Goal: Transaction & Acquisition: Purchase product/service

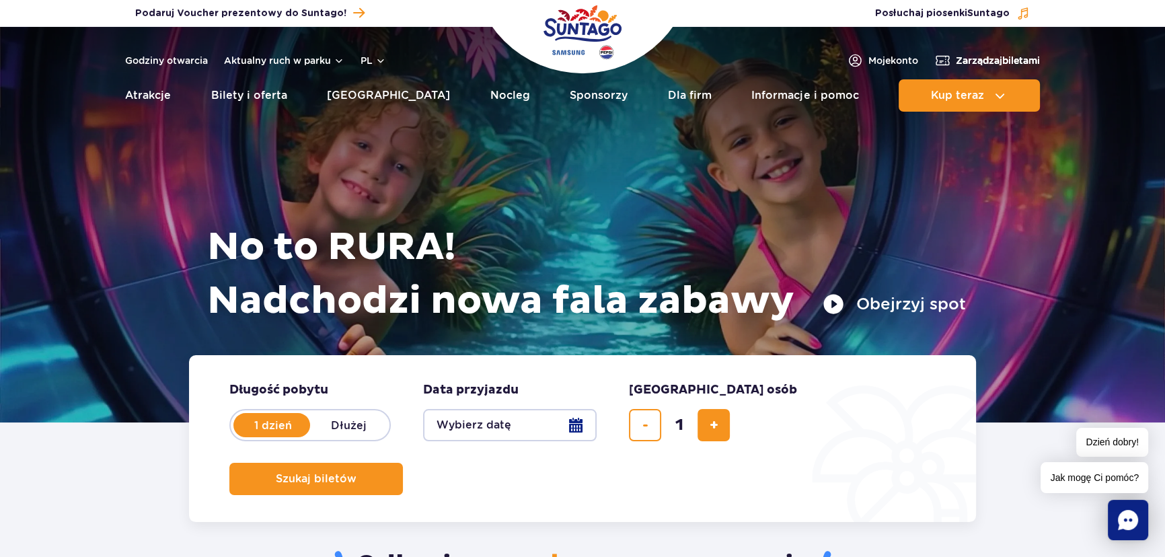
click at [1016, 54] on span "Zarządzaj biletami" at bounding box center [998, 60] width 84 height 13
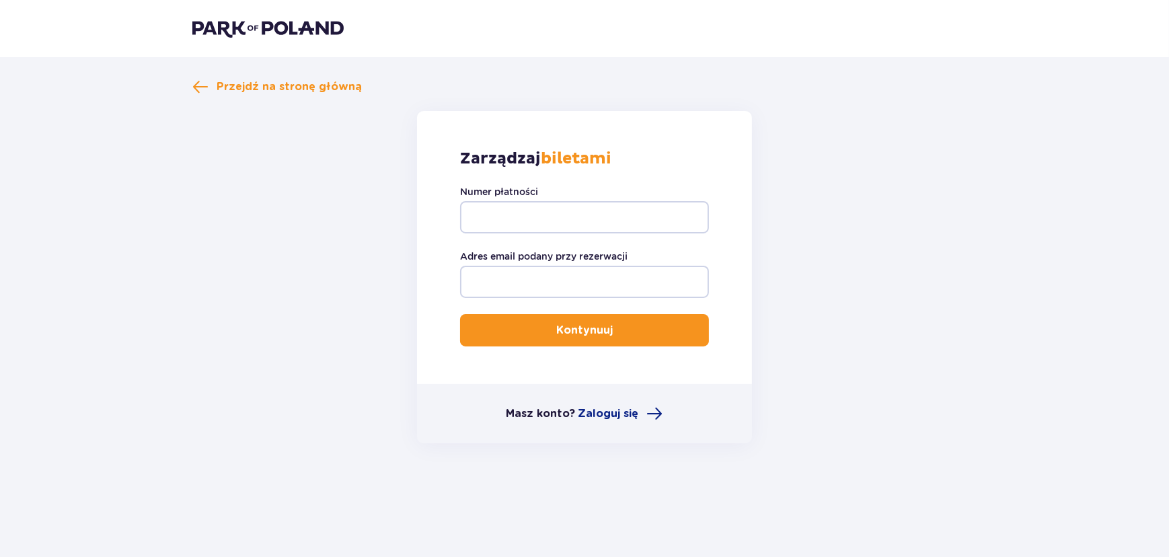
click at [262, 28] on img at bounding box center [267, 28] width 151 height 19
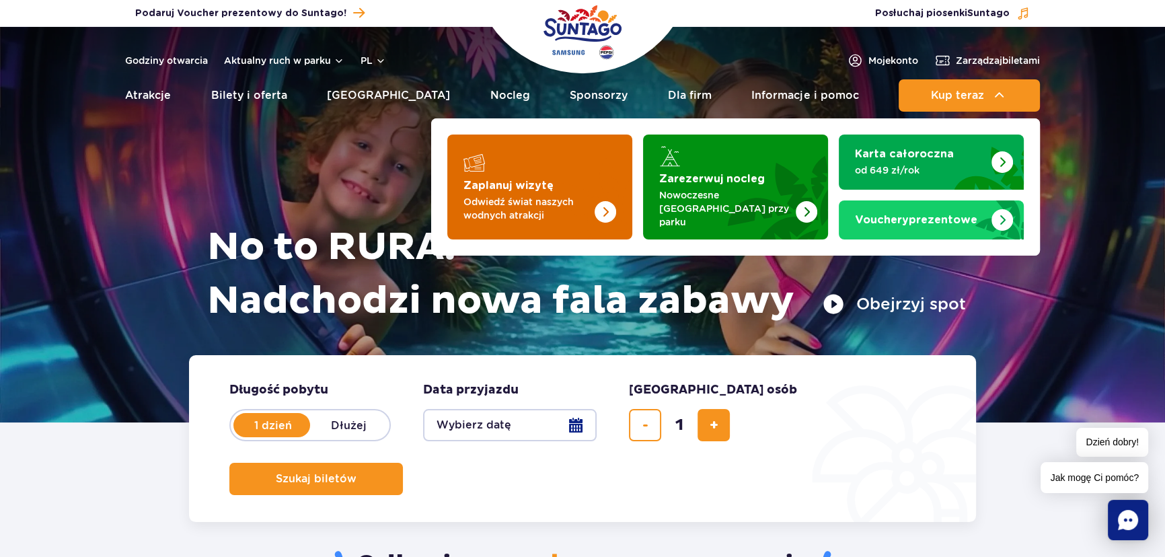
click at [566, 184] on img "Zaplanuj wizytę" at bounding box center [578, 187] width 107 height 105
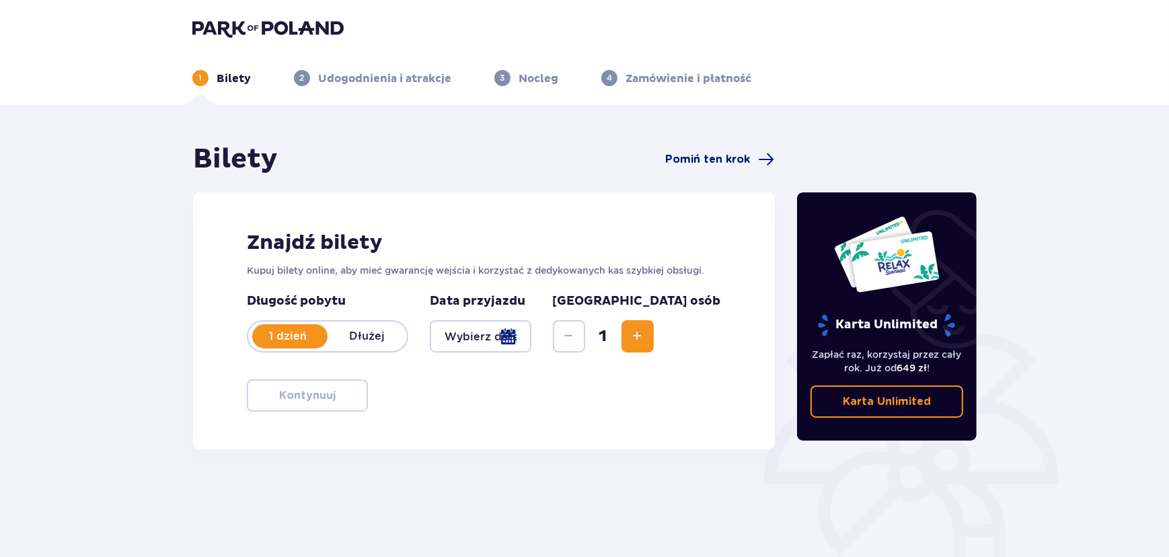
click at [761, 162] on span at bounding box center [767, 159] width 16 height 16
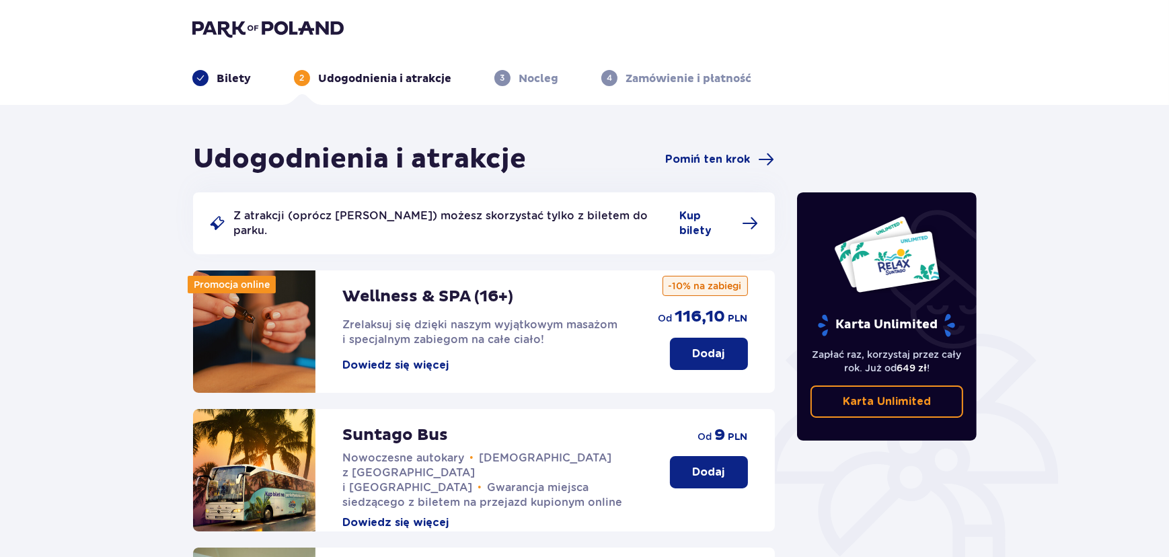
click at [232, 81] on p "Bilety" at bounding box center [234, 78] width 34 height 15
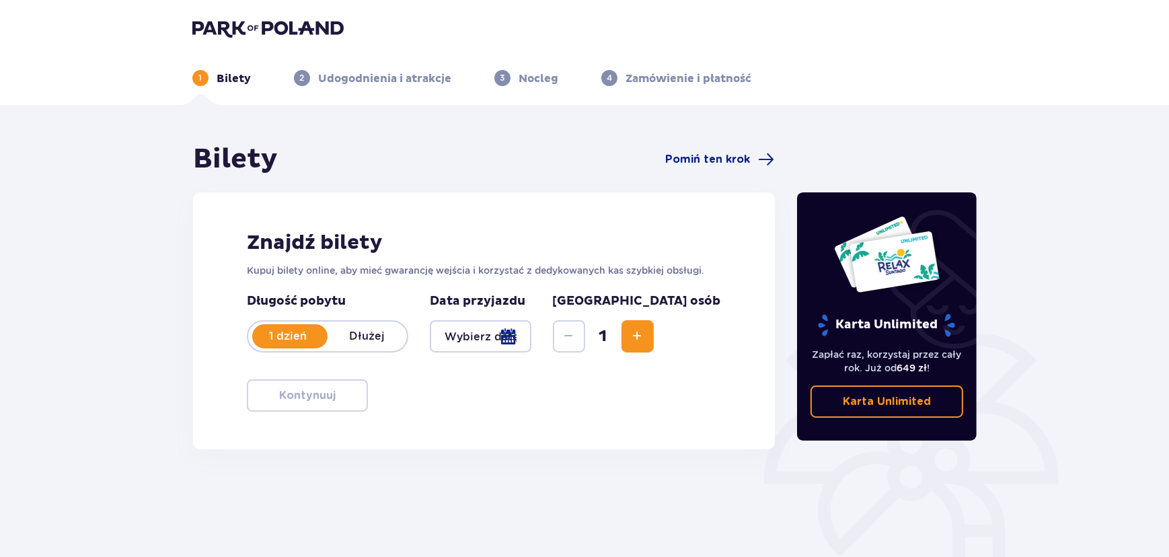
click at [531, 349] on div at bounding box center [481, 336] width 102 height 32
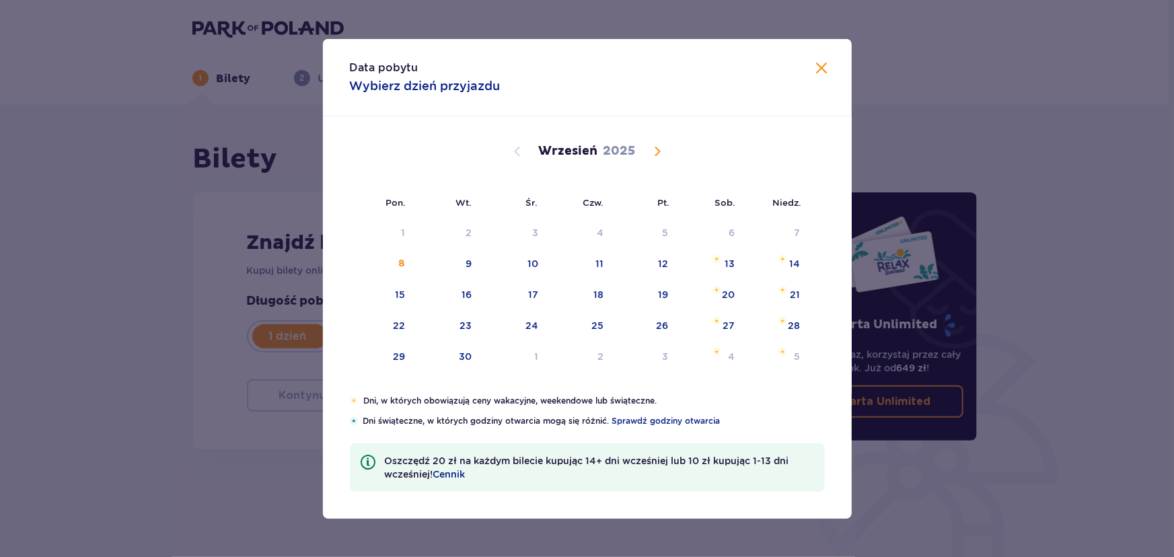
click at [652, 154] on span "Calendar" at bounding box center [657, 151] width 16 height 16
click at [660, 294] on div "17" at bounding box center [646, 295] width 67 height 30
type input "17.10.25"
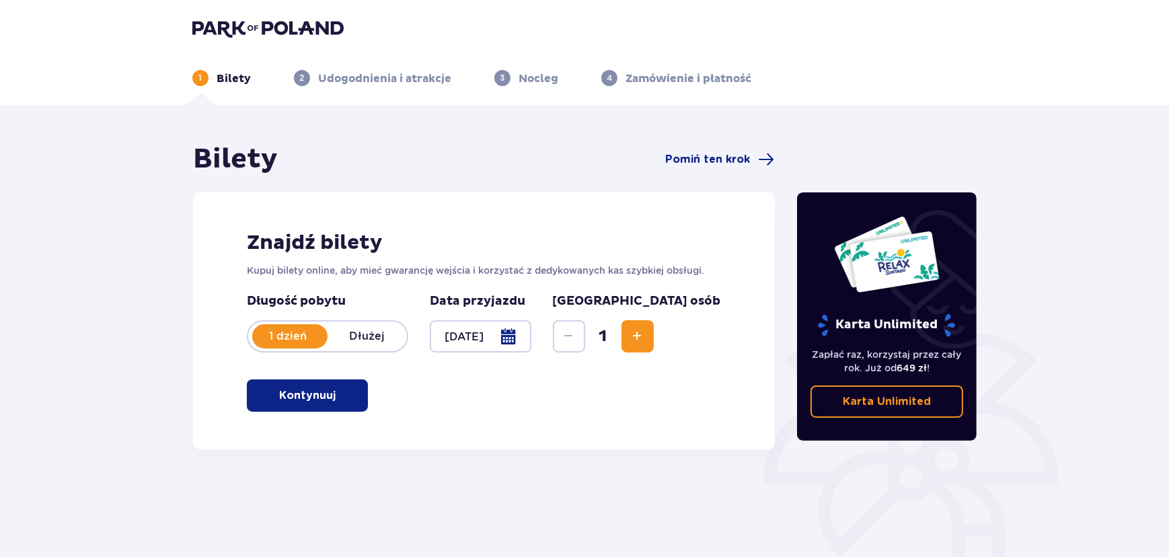
drag, startPoint x: 710, startPoint y: 334, endPoint x: 699, endPoint y: 334, distance: 10.8
click at [646, 334] on span "Increase" at bounding box center [638, 336] width 16 height 16
click at [654, 334] on button "Increase" at bounding box center [638, 336] width 32 height 32
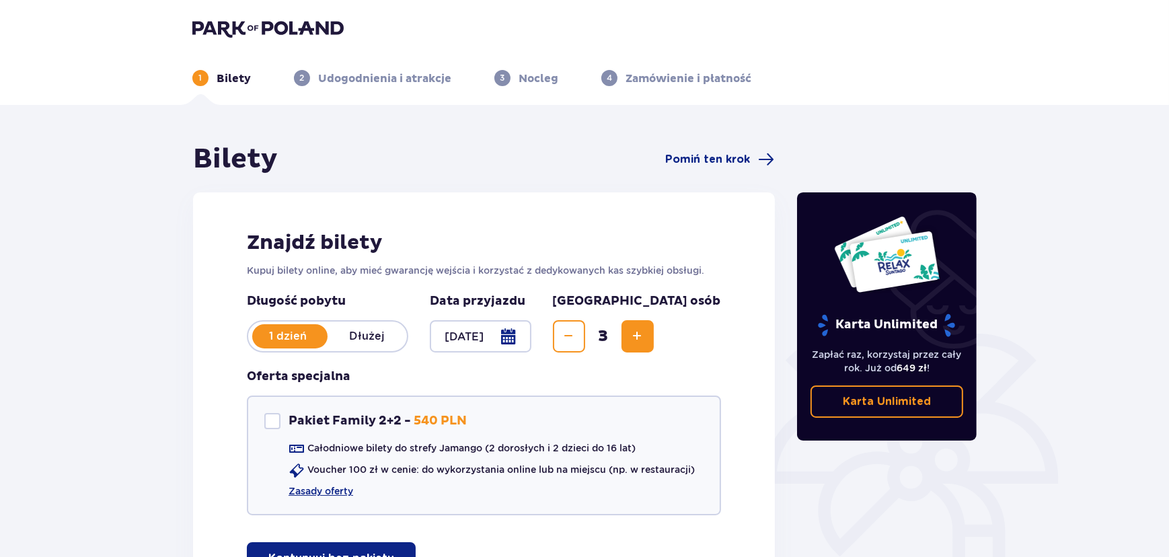
click at [646, 334] on span "Increase" at bounding box center [638, 336] width 16 height 16
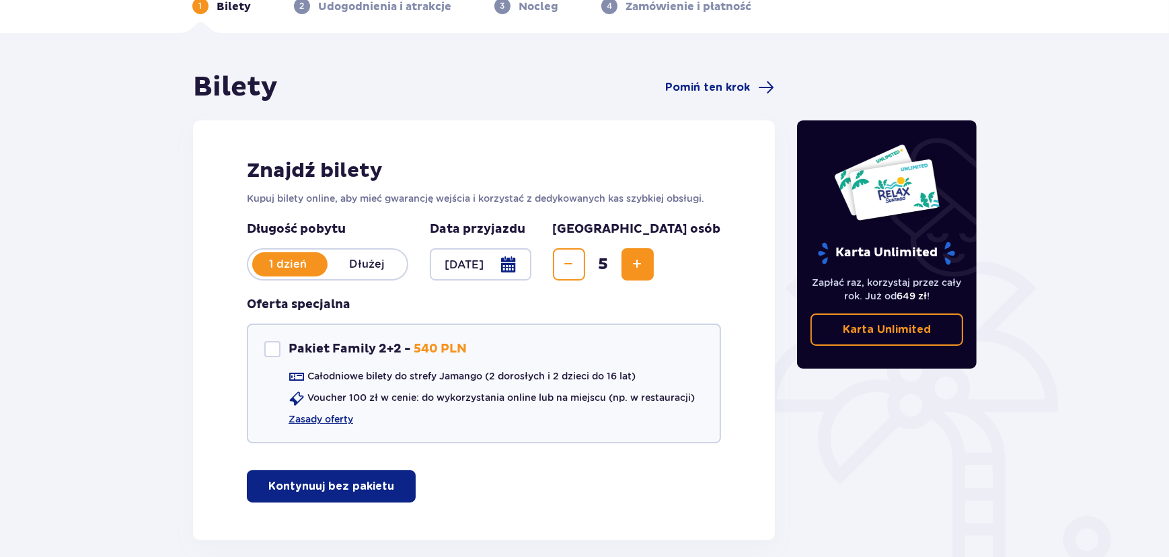
scroll to position [135, 0]
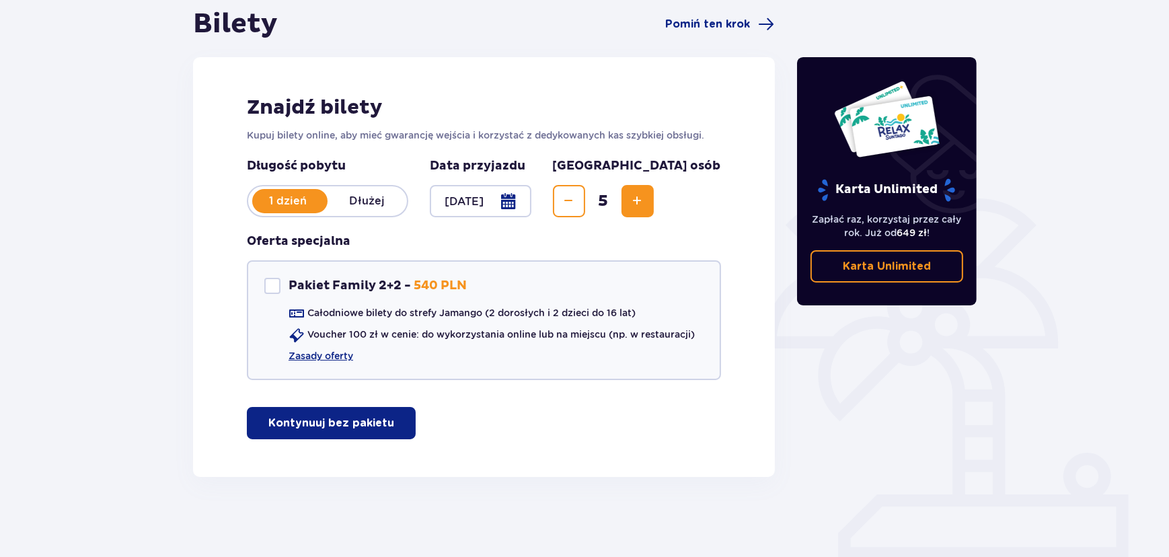
click at [356, 418] on p "Kontynuuj bez pakietu" at bounding box center [331, 423] width 126 height 15
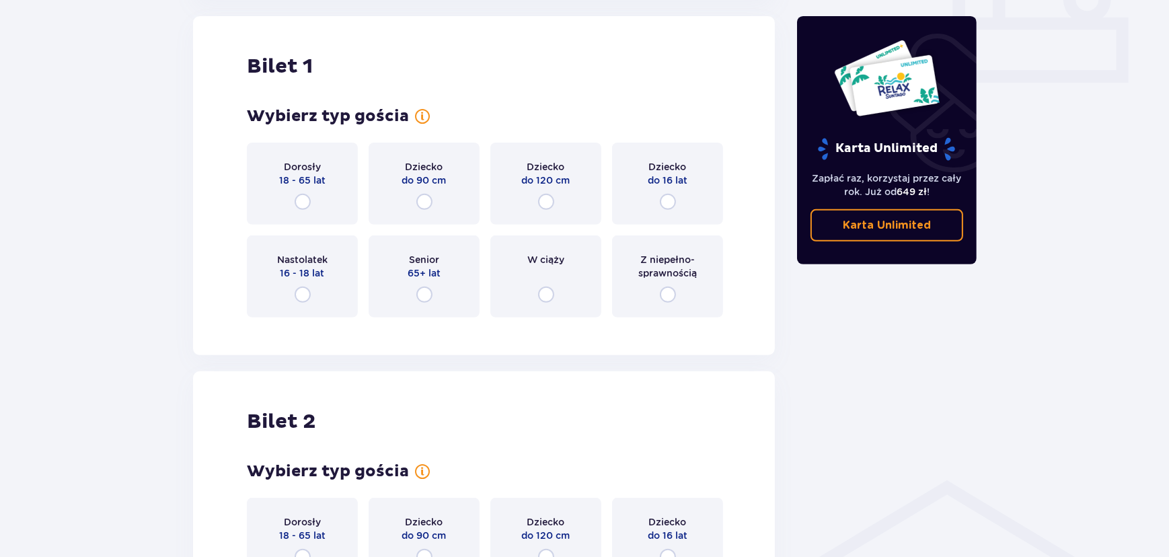
click at [311, 207] on div "Dorosły 18 - 65 lat" at bounding box center [302, 184] width 111 height 82
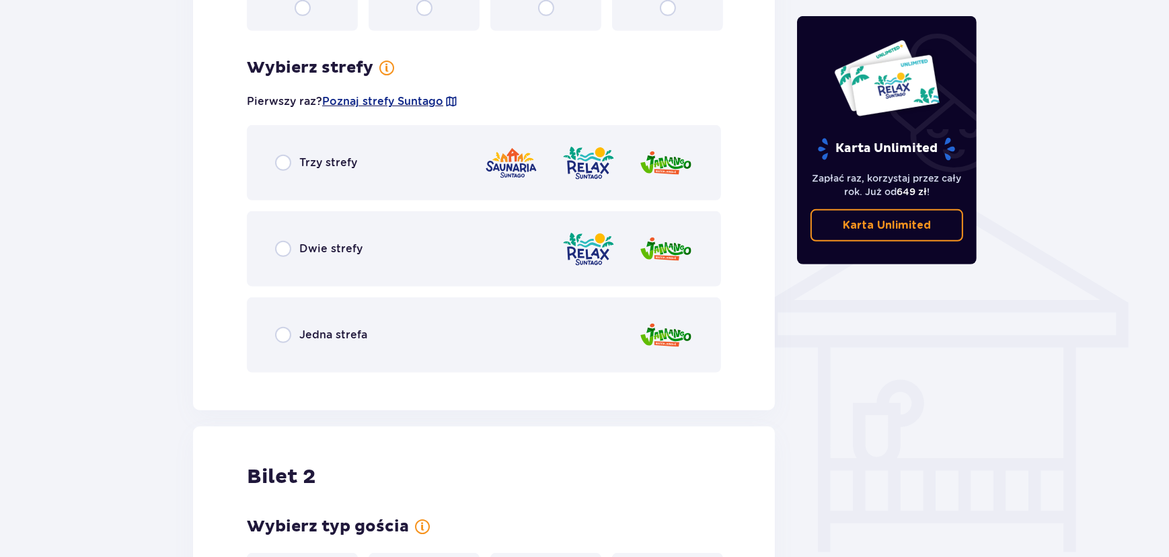
scroll to position [940, 0]
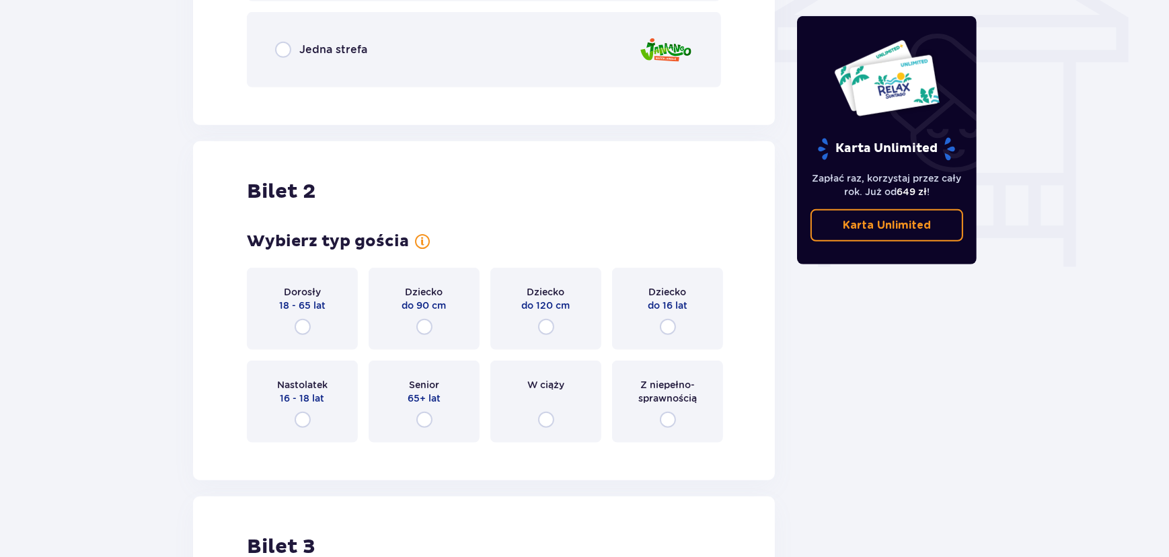
click at [304, 291] on p "Dorosły" at bounding box center [302, 291] width 37 height 13
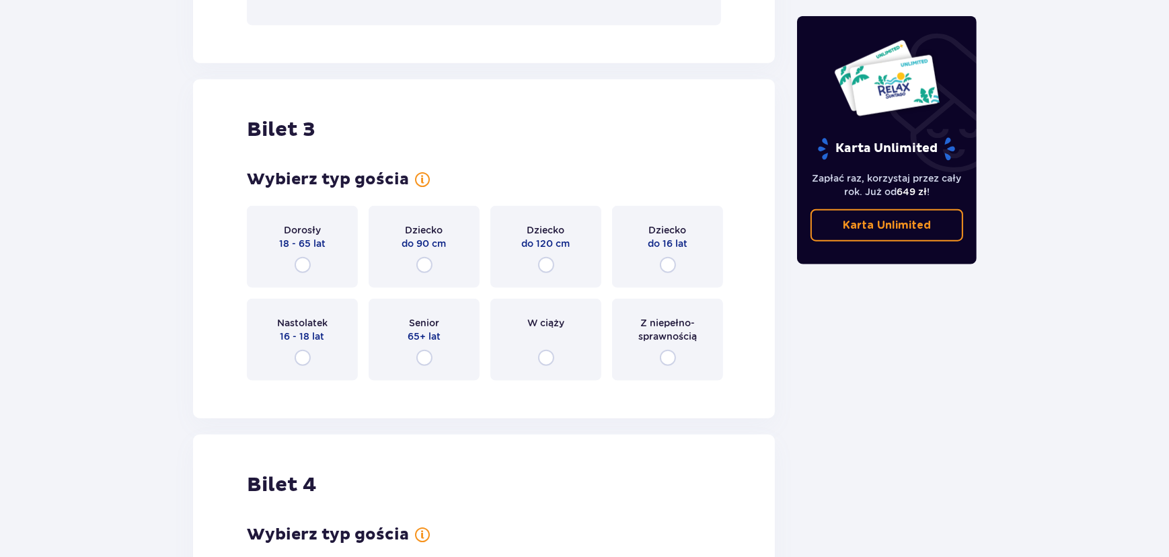
click at [317, 272] on div "Dorosły 18 - 65 lat" at bounding box center [302, 247] width 111 height 82
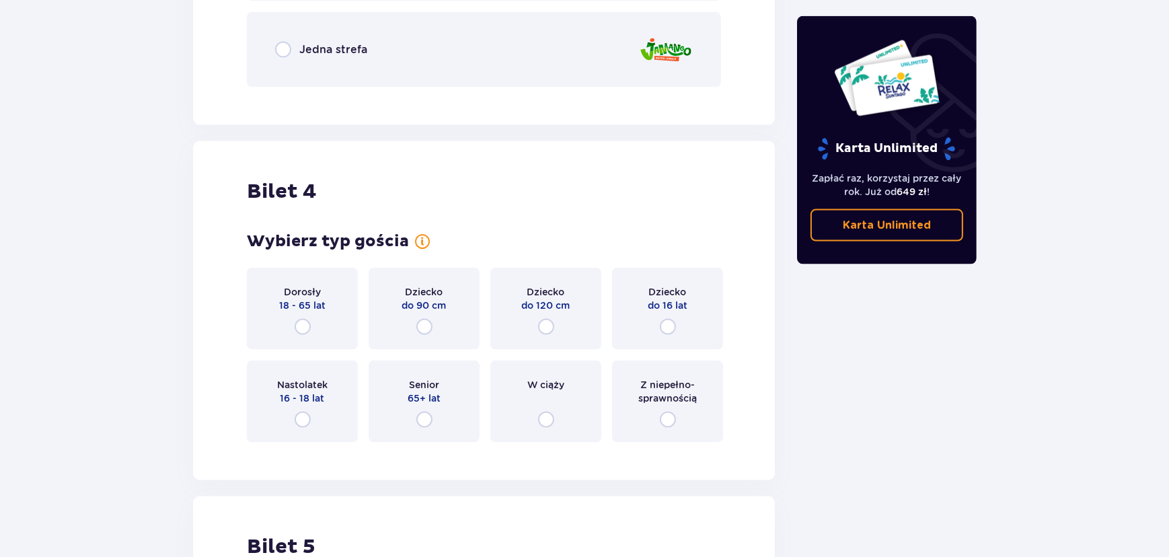
click at [317, 268] on div "Dorosły 18 - 65 lat" at bounding box center [302, 309] width 111 height 82
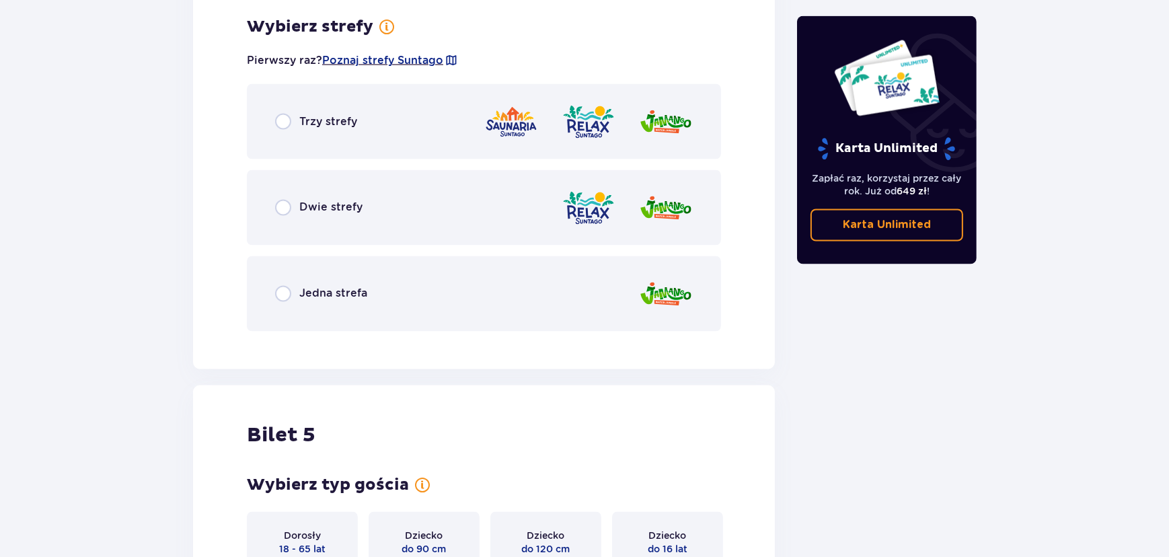
scroll to position [3336, 0]
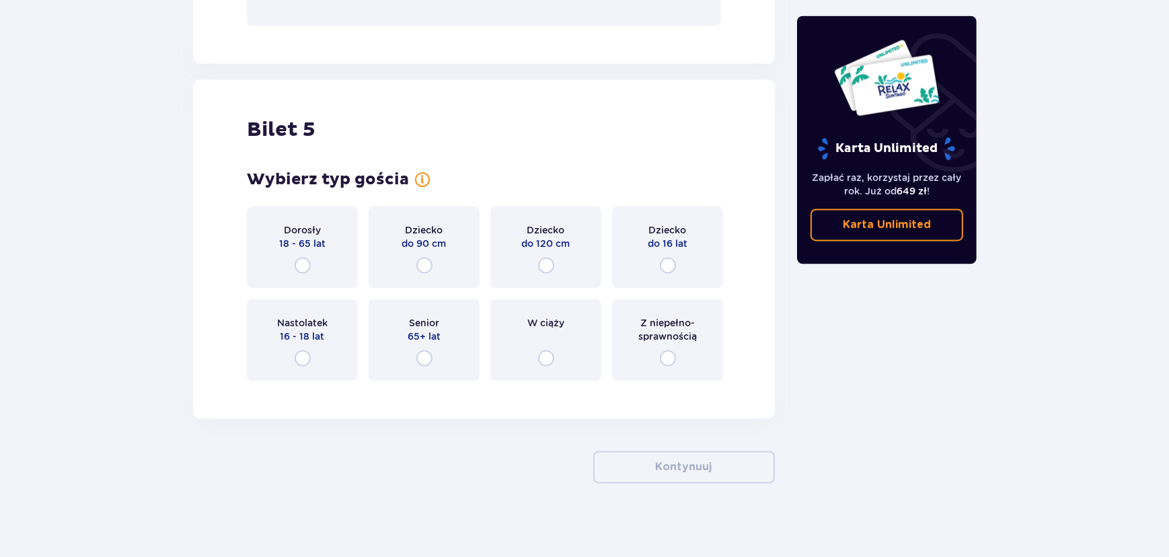
click at [435, 252] on div "Dziecko do 90 cm" at bounding box center [424, 247] width 111 height 82
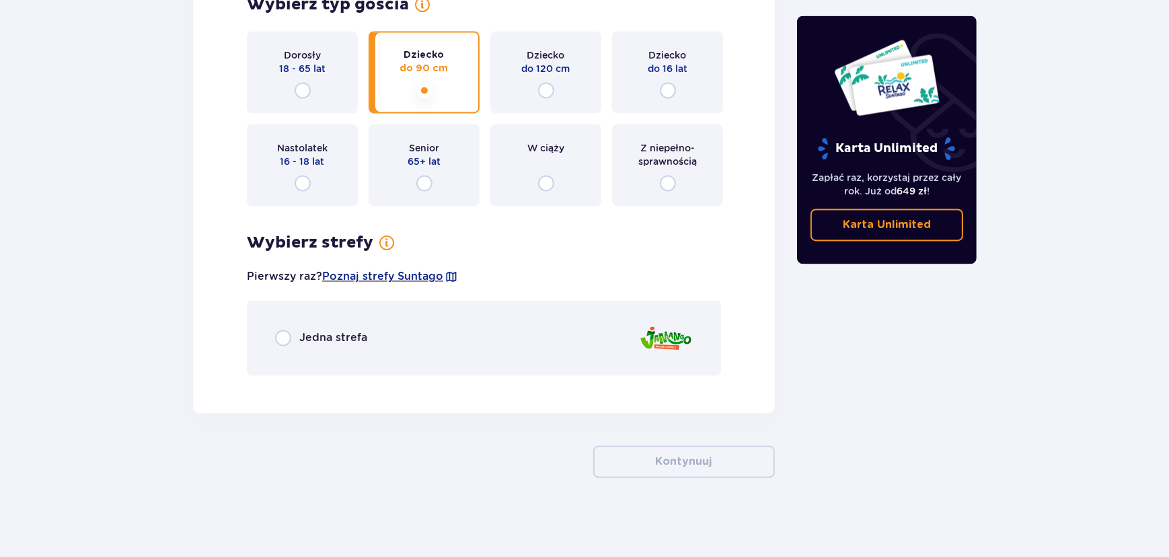
scroll to position [3328, 0]
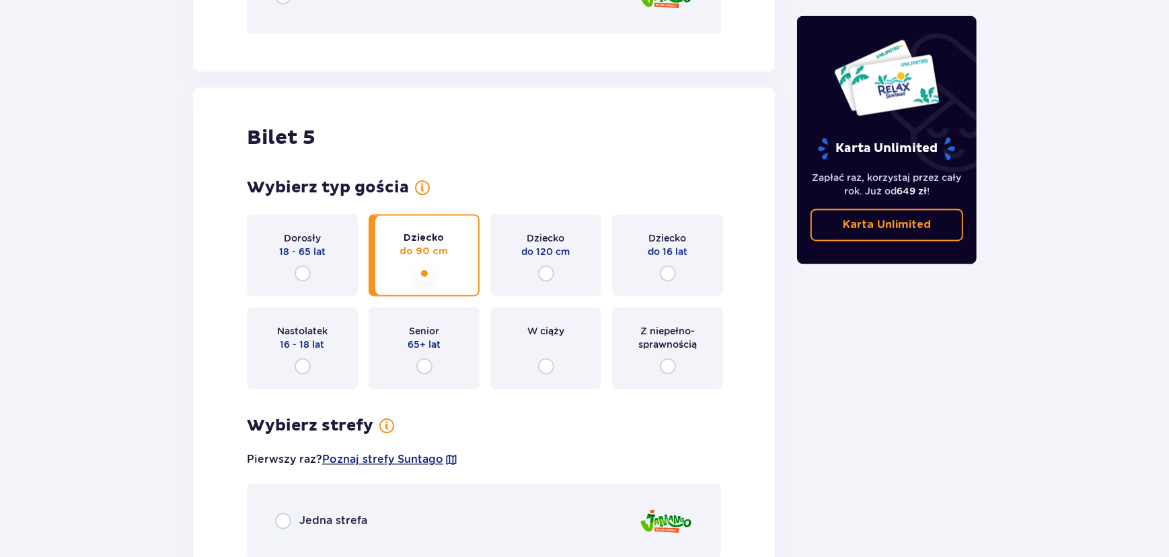
click at [360, 538] on div "Jedna strefa" at bounding box center [484, 520] width 474 height 75
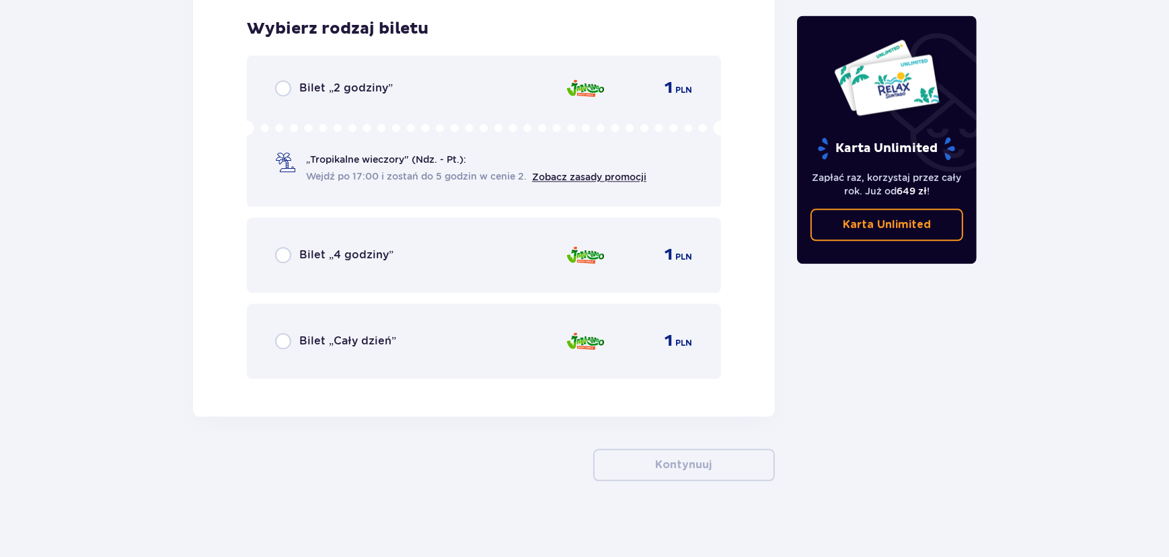
scroll to position [3896, 0]
click at [437, 347] on div "Bilet „Cały dzień” 1 PLN" at bounding box center [484, 340] width 418 height 28
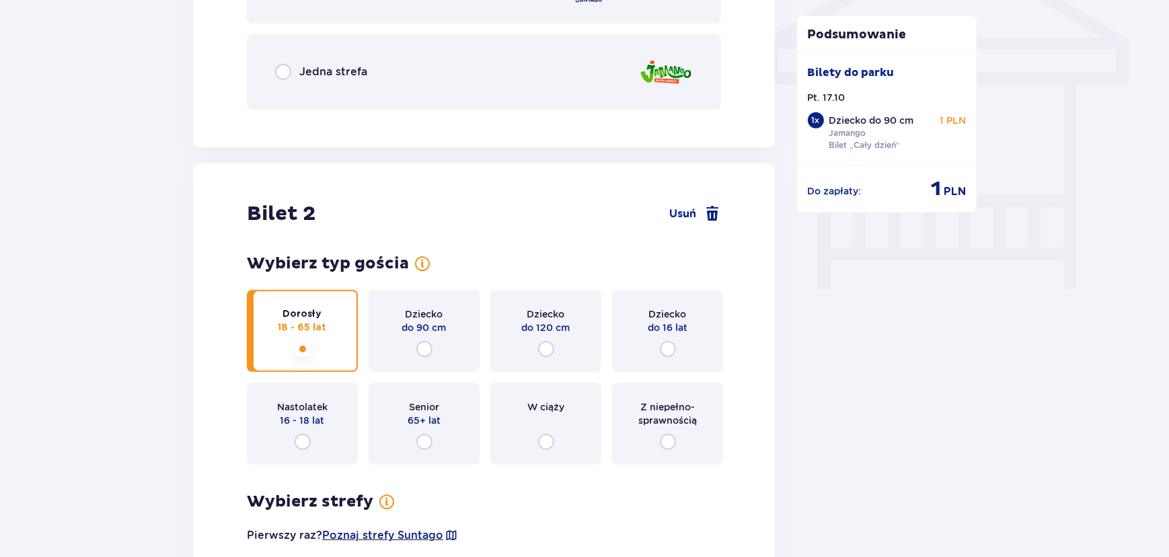
scroll to position [978, 0]
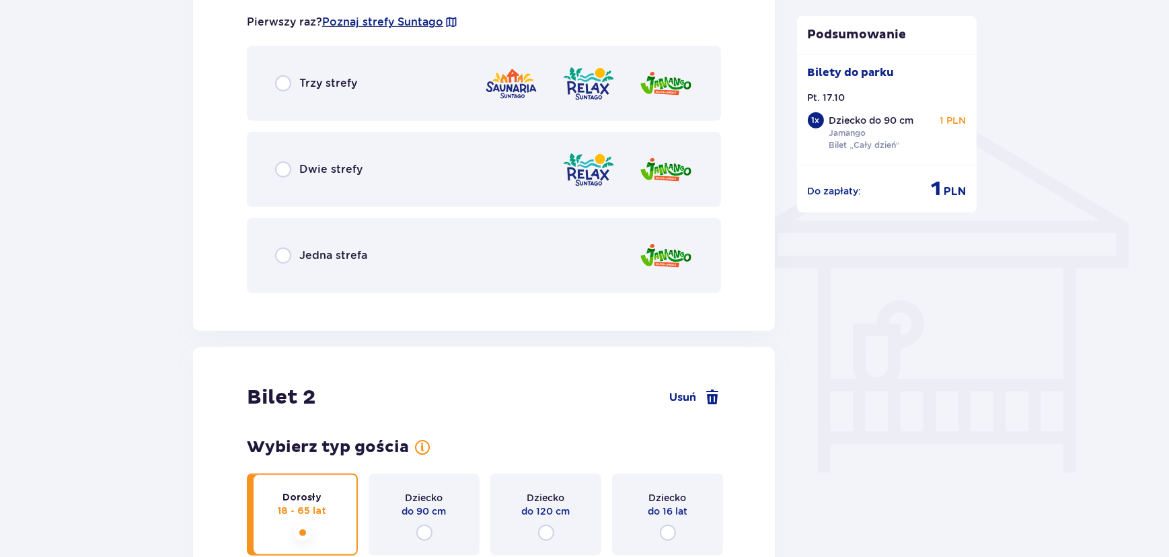
click at [428, 91] on div "Trzy strefy" at bounding box center [484, 83] width 474 height 75
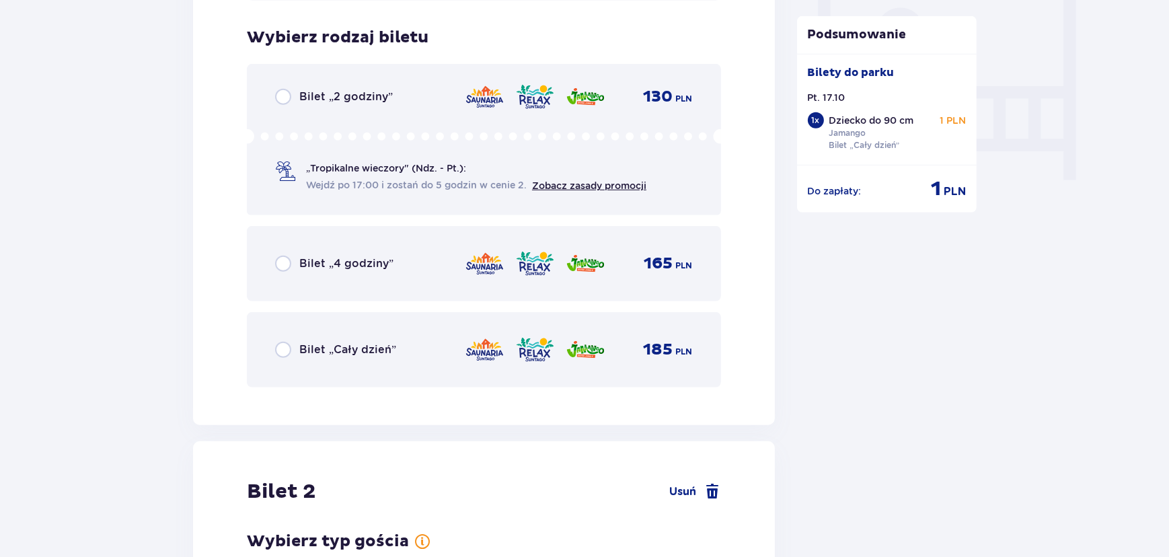
scroll to position [1281, 0]
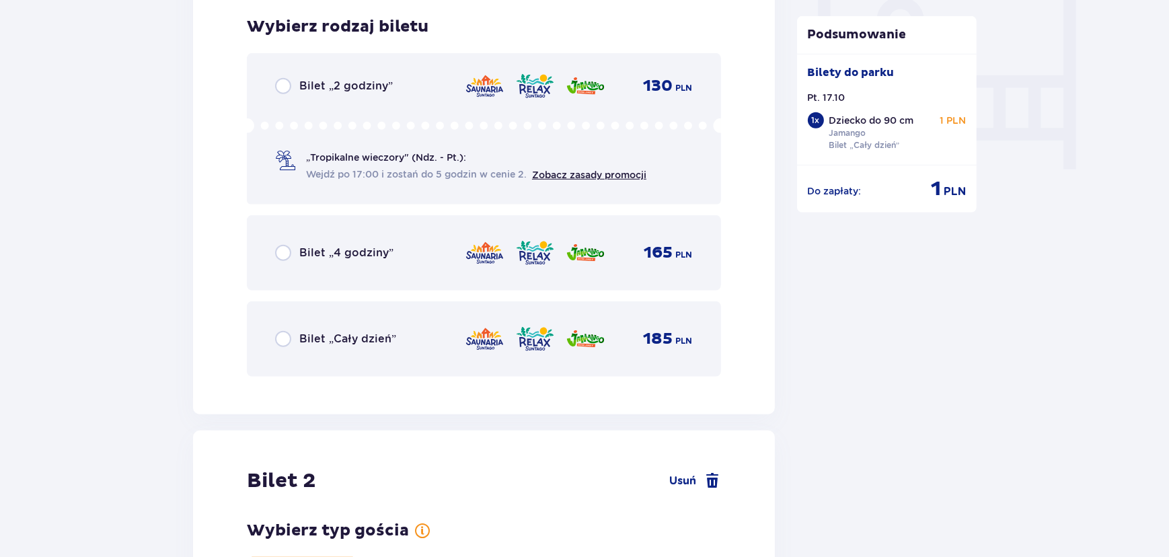
click at [391, 337] on p "Bilet „Cały dzień”" at bounding box center [347, 339] width 97 height 15
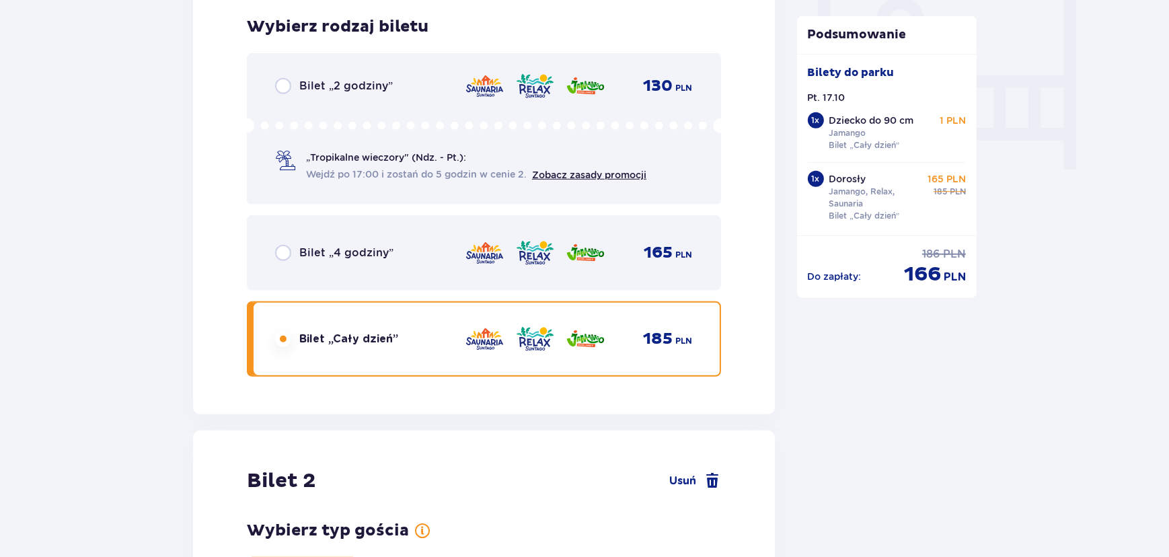
scroll to position [1695, 0]
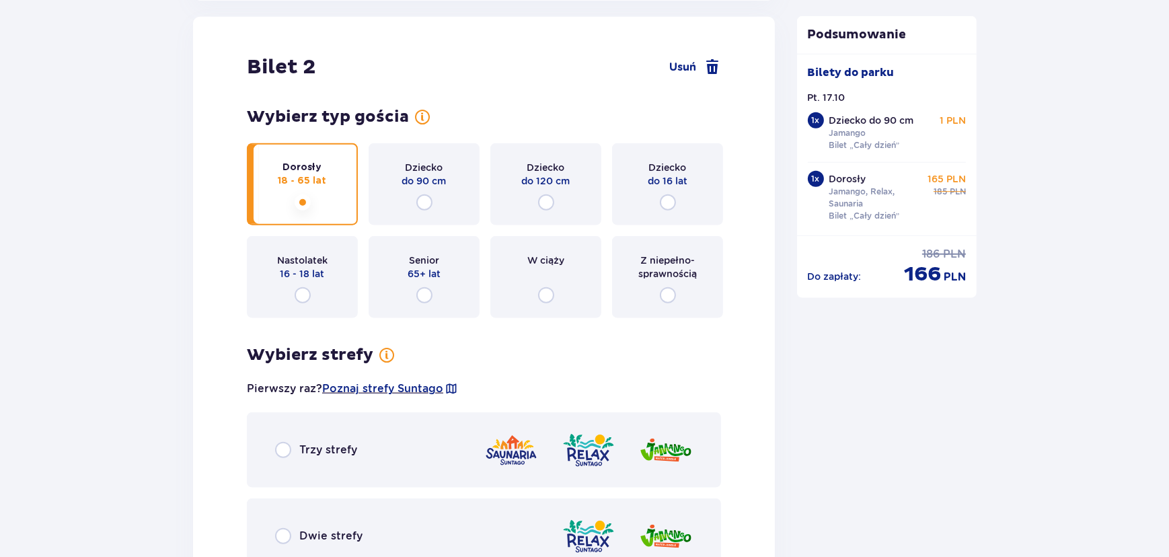
click at [445, 439] on div "Trzy strefy" at bounding box center [484, 449] width 474 height 75
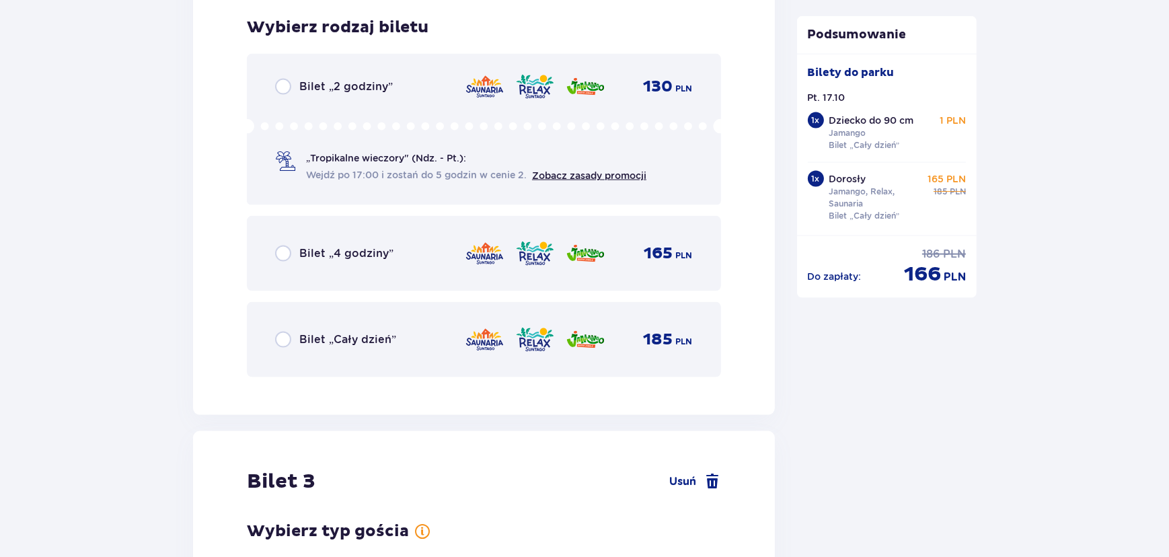
scroll to position [2365, 0]
click at [383, 352] on div "Bilet „Cały dzień” 185 PLN" at bounding box center [484, 338] width 474 height 75
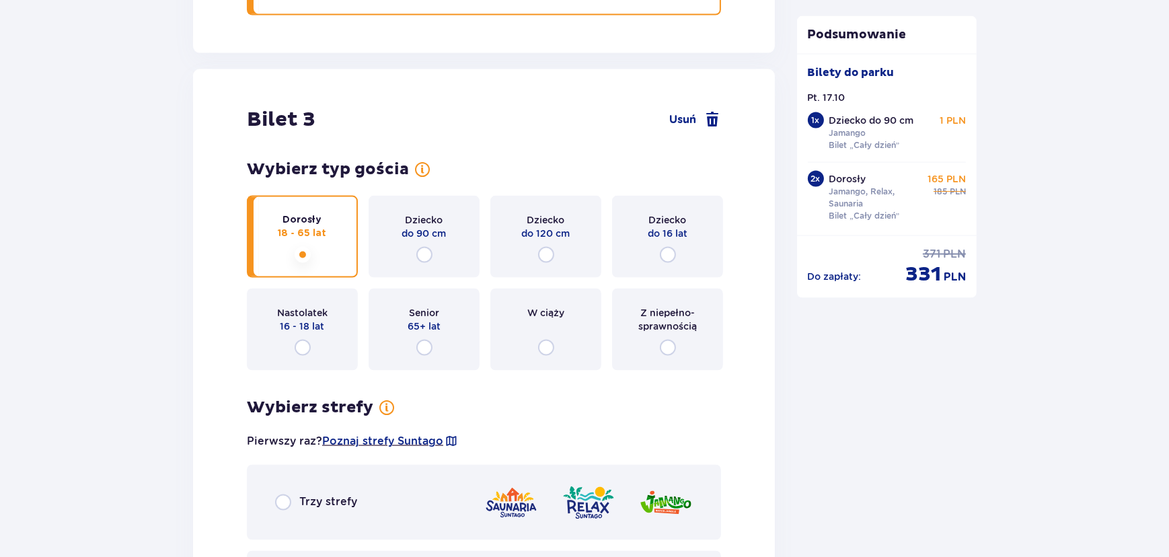
scroll to position [2808, 0]
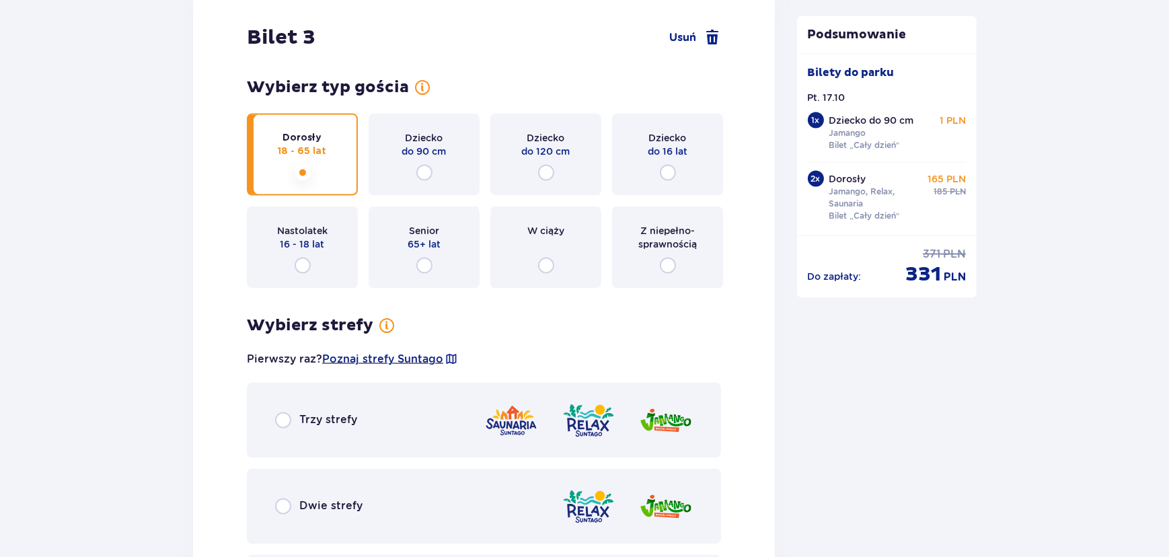
click at [439, 419] on div "Trzy strefy" at bounding box center [484, 420] width 474 height 75
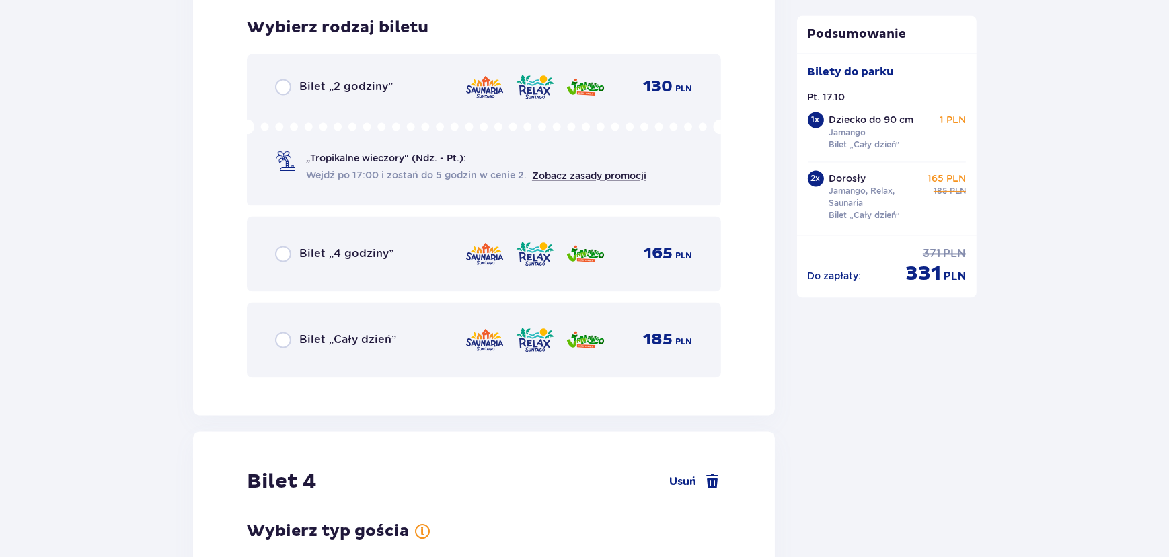
click at [365, 355] on div "Bilet „Cały dzień” 185 PLN" at bounding box center [484, 339] width 474 height 75
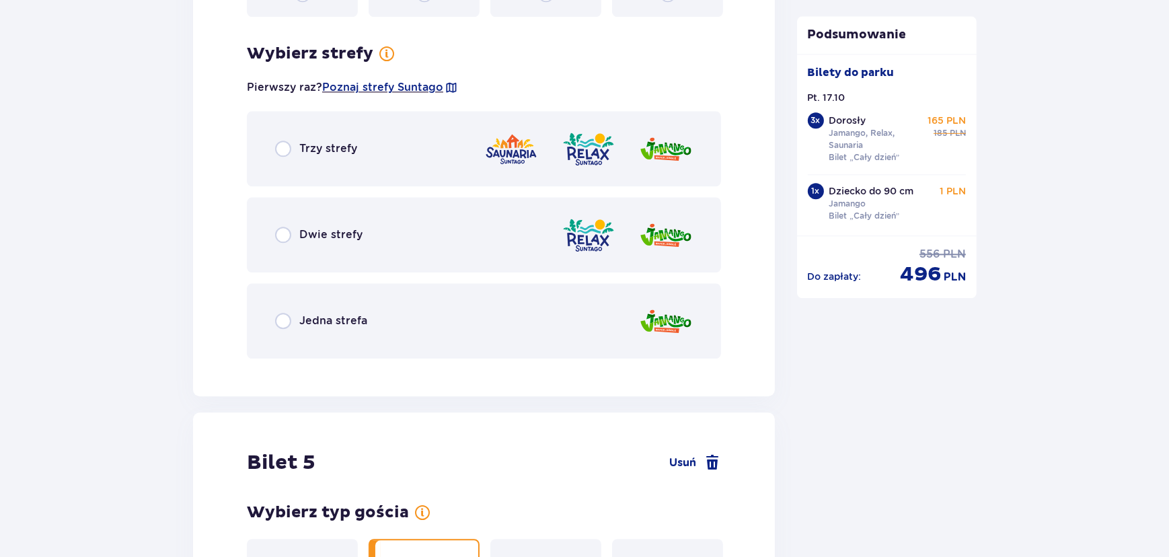
scroll to position [4167, 0]
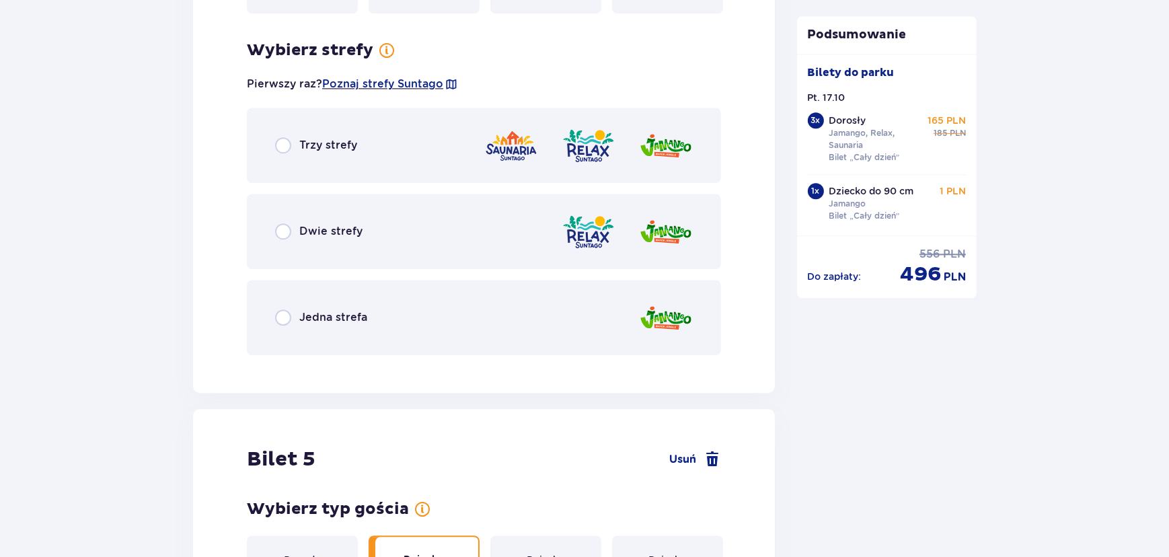
click at [410, 114] on div "Trzy strefy" at bounding box center [484, 145] width 474 height 75
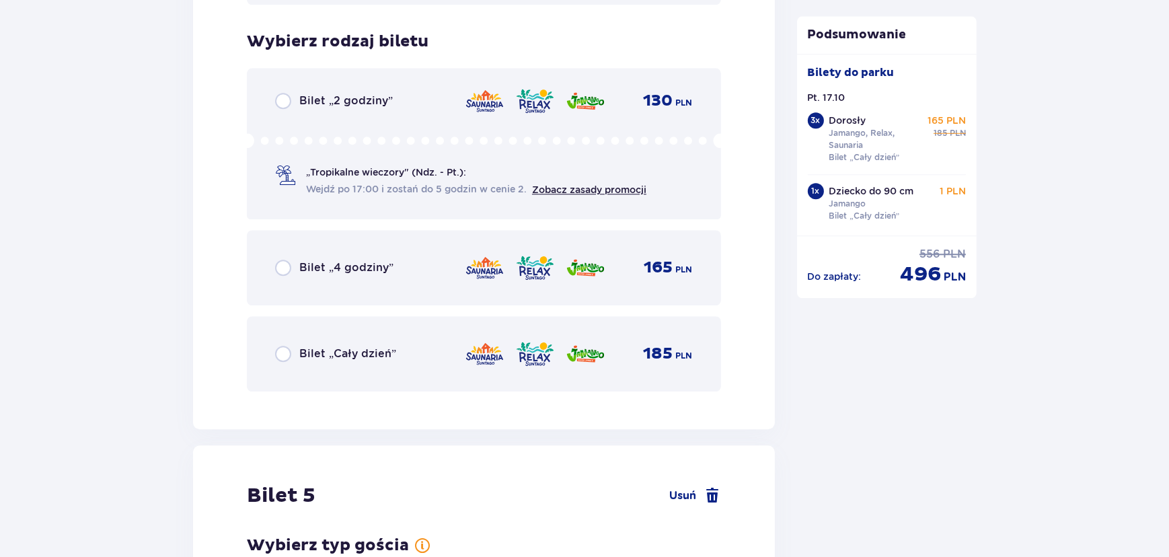
scroll to position [4531, 0]
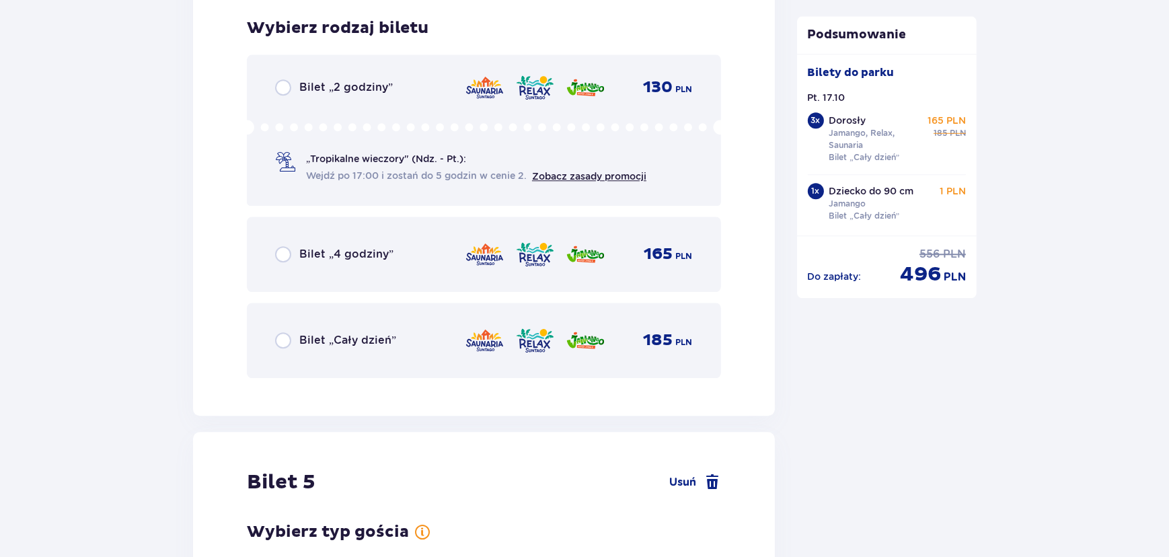
click at [400, 338] on div "Bilet „Cały dzień” 185 PLN" at bounding box center [484, 340] width 418 height 28
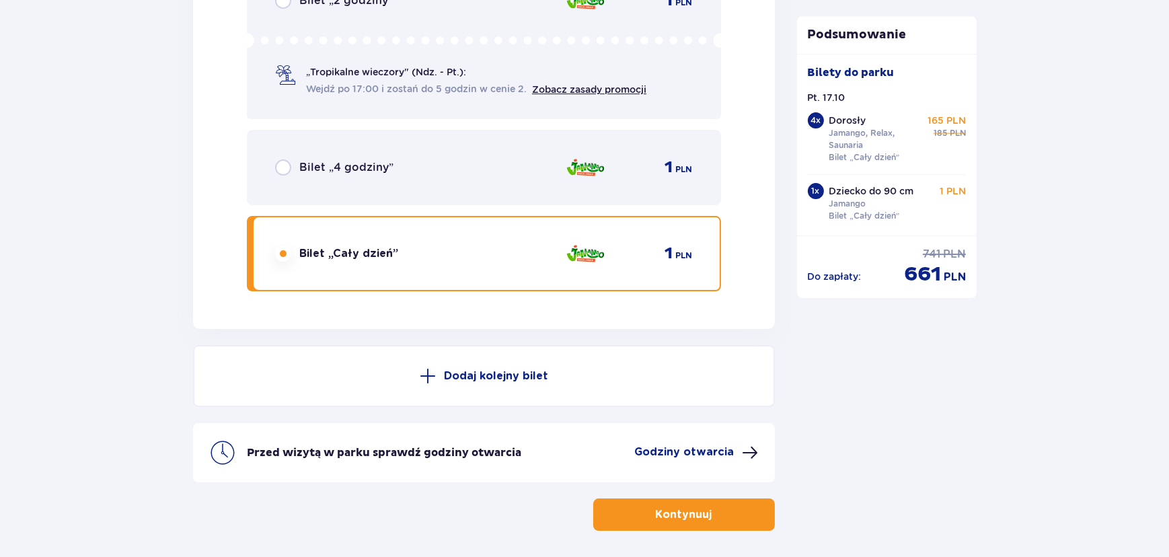
scroll to position [5581, 0]
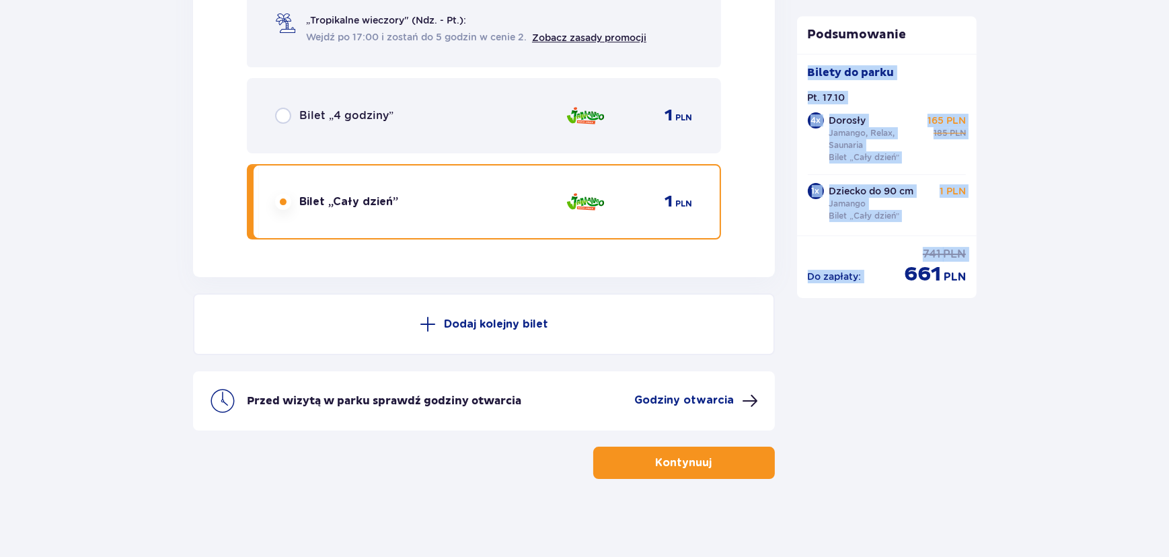
drag, startPoint x: 905, startPoint y: 270, endPoint x: 1007, endPoint y: 275, distance: 102.4
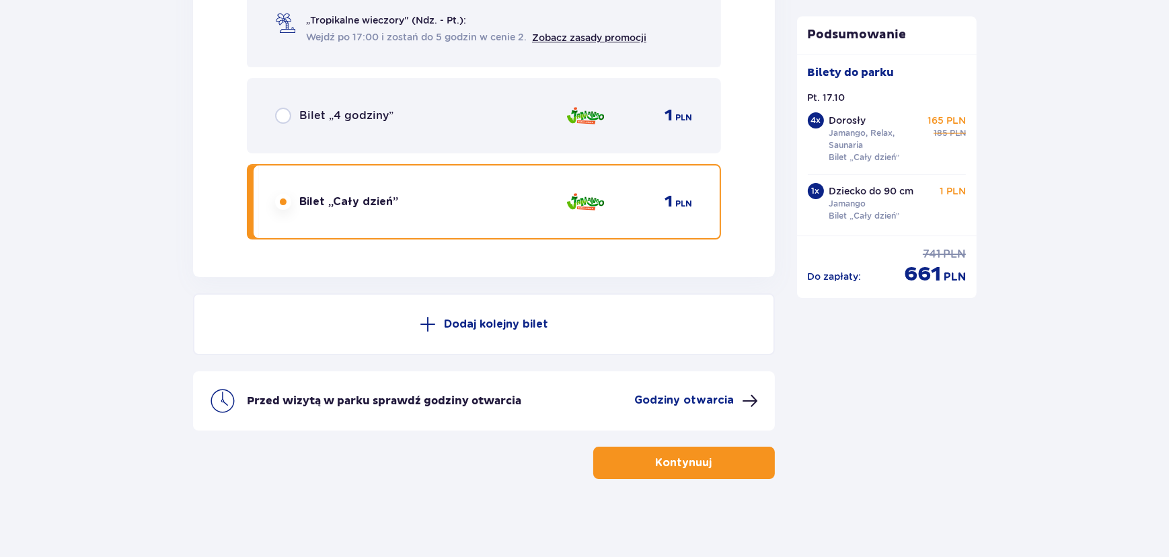
click at [944, 272] on p "PLN" at bounding box center [955, 277] width 22 height 15
drag, startPoint x: 827, startPoint y: 130, endPoint x: 867, endPoint y: 144, distance: 41.9
click at [867, 144] on div "4 x Dorosły Jamango, Relax, Saunaria Bilet „Cały dzień” 165 PLN 185 PLN" at bounding box center [887, 139] width 159 height 54
click at [848, 135] on p "Jamango, Relax, Saunaria" at bounding box center [875, 139] width 93 height 24
drag, startPoint x: 848, startPoint y: 201, endPoint x: 856, endPoint y: 205, distance: 9.0
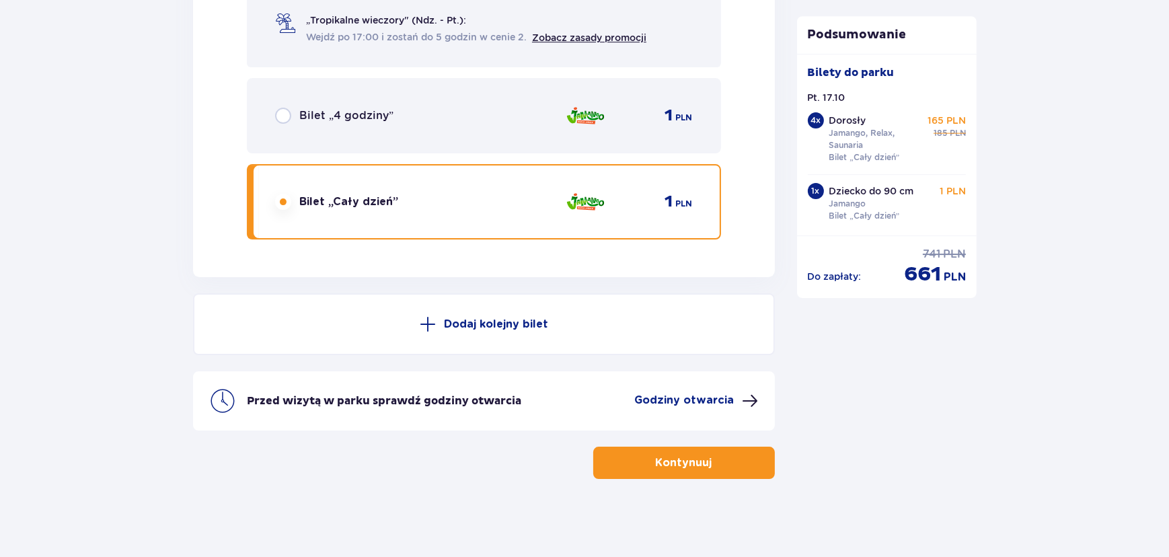
click at [853, 204] on p "Jamango" at bounding box center [847, 204] width 37 height 12
click at [856, 205] on p "Jamango" at bounding box center [847, 204] width 37 height 12
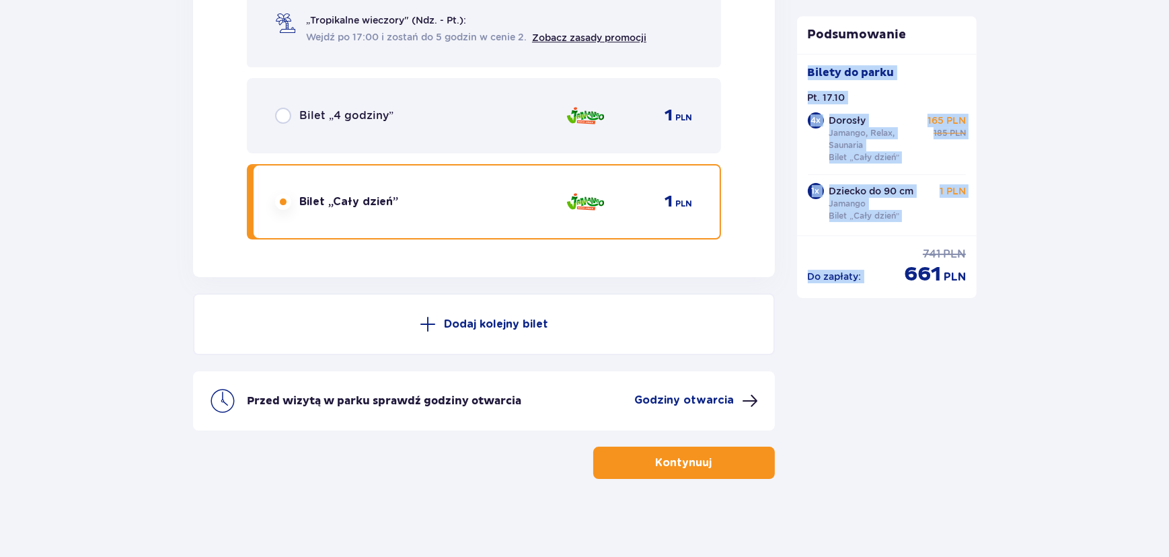
drag, startPoint x: 922, startPoint y: 250, endPoint x: 977, endPoint y: 255, distance: 55.4
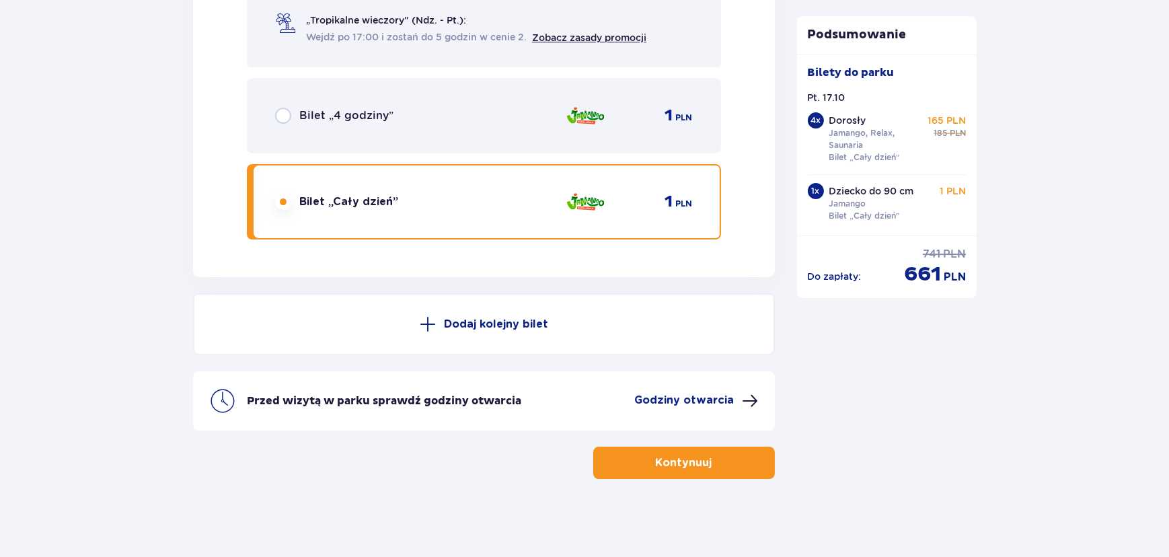
click at [940, 247] on p "741" at bounding box center [931, 254] width 17 height 15
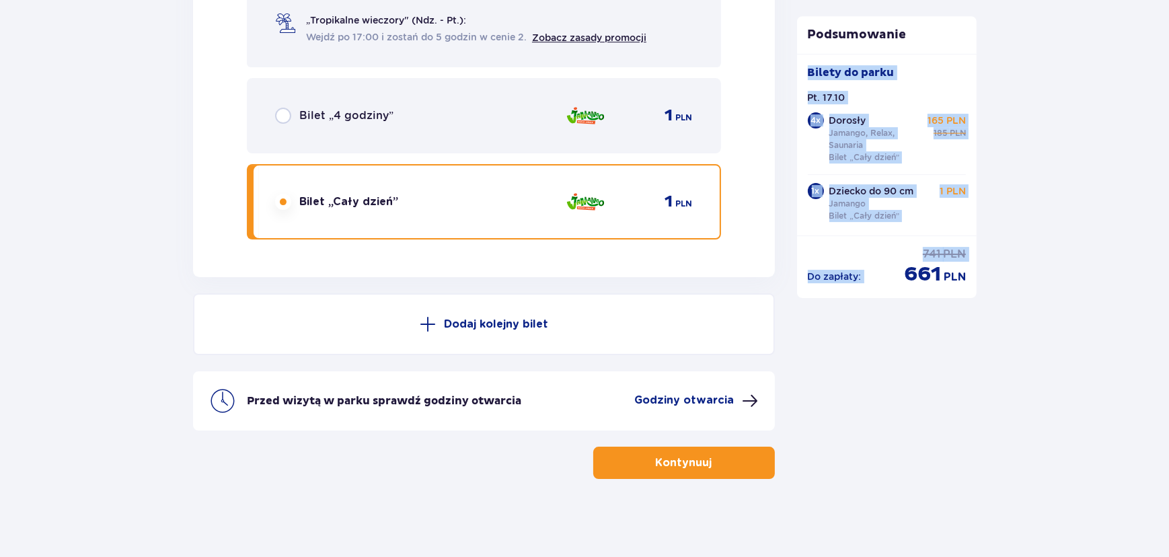
drag, startPoint x: 904, startPoint y: 271, endPoint x: 984, endPoint y: 271, distance: 80.0
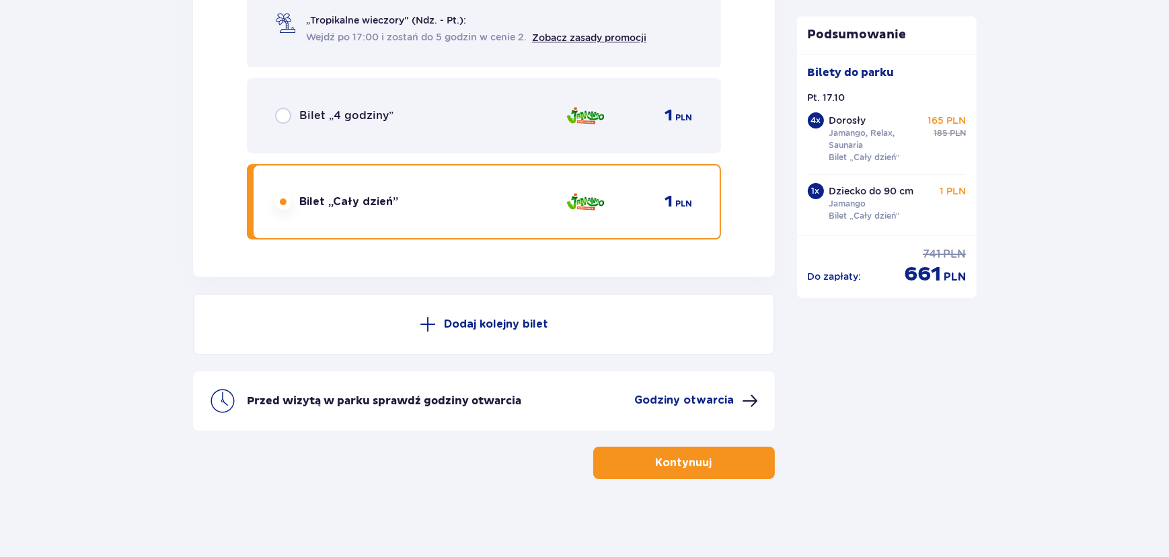
click at [924, 271] on p "661" at bounding box center [922, 275] width 37 height 26
click at [695, 447] on button "Kontynuuj" at bounding box center [684, 463] width 182 height 32
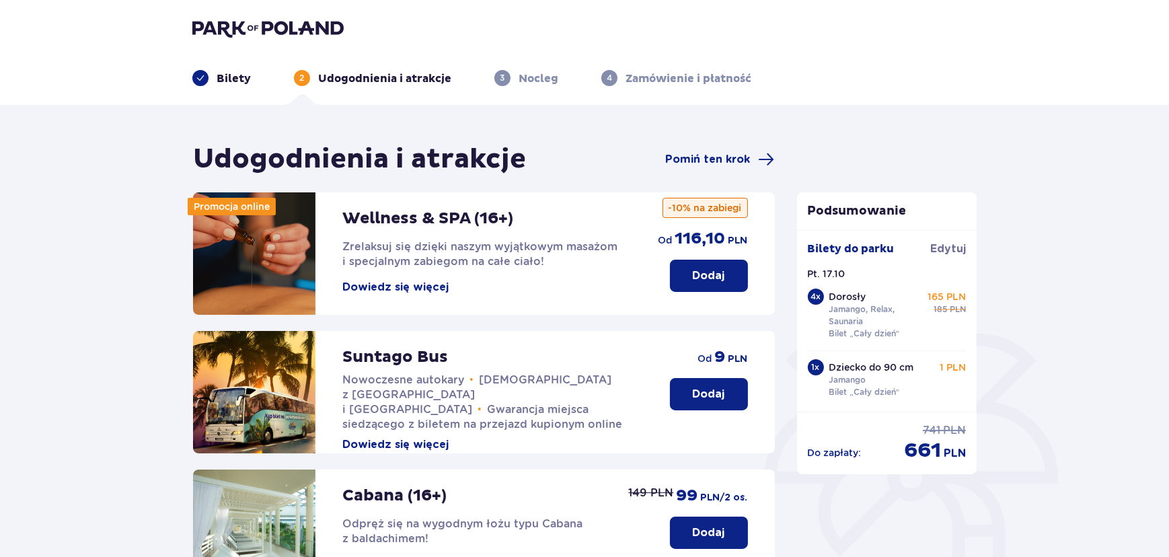
drag, startPoint x: 1054, startPoint y: 149, endPoint x: 830, endPoint y: 70, distance: 237.4
click at [1054, 149] on div "Udogodnienia i atrakcje Pomiń ten krok Promocja online Wellness & SPA (16+) Zre…" at bounding box center [584, 508] width 1169 height 807
click at [280, 27] on img at bounding box center [267, 28] width 151 height 19
